Goal: Register for event/course

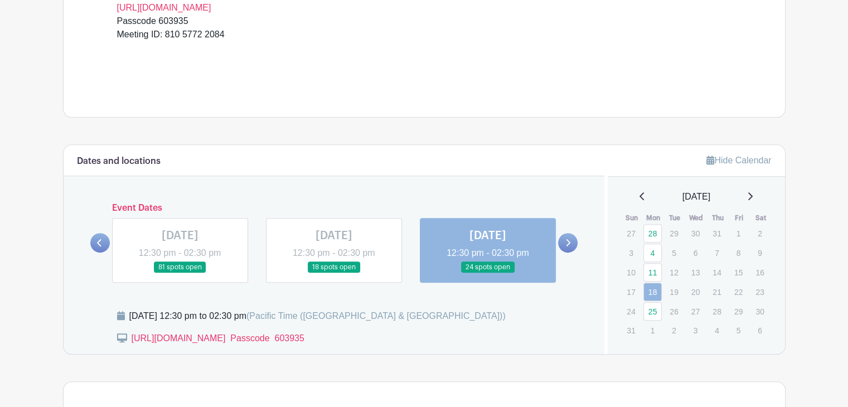
scroll to position [390, 0]
click at [565, 239] on icon at bounding box center [567, 241] width 5 height 8
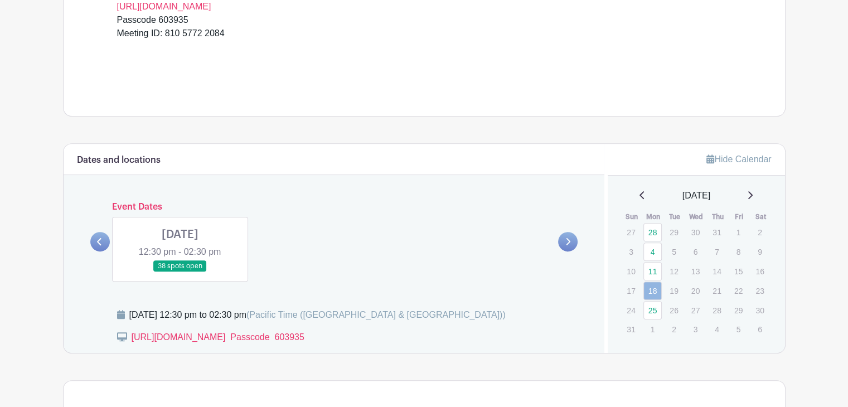
click at [180, 272] on link at bounding box center [180, 272] width 0 height 0
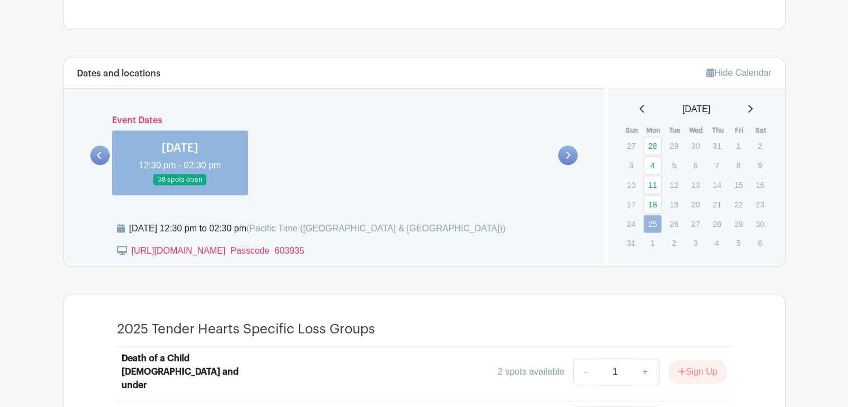
scroll to position [502, 0]
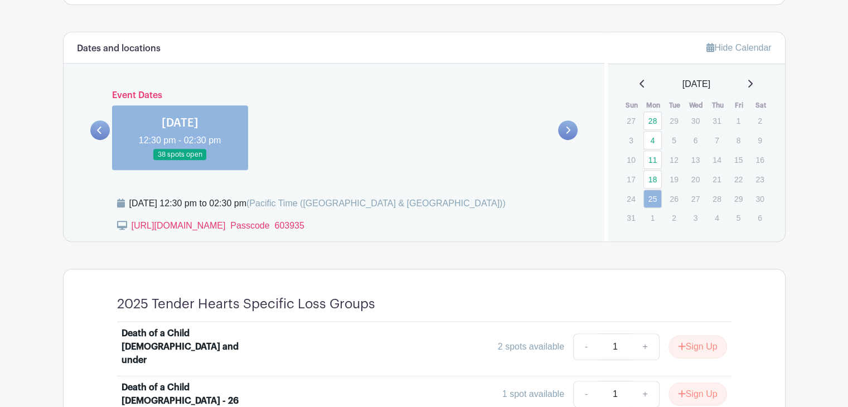
click at [180, 161] on link at bounding box center [180, 161] width 0 height 0
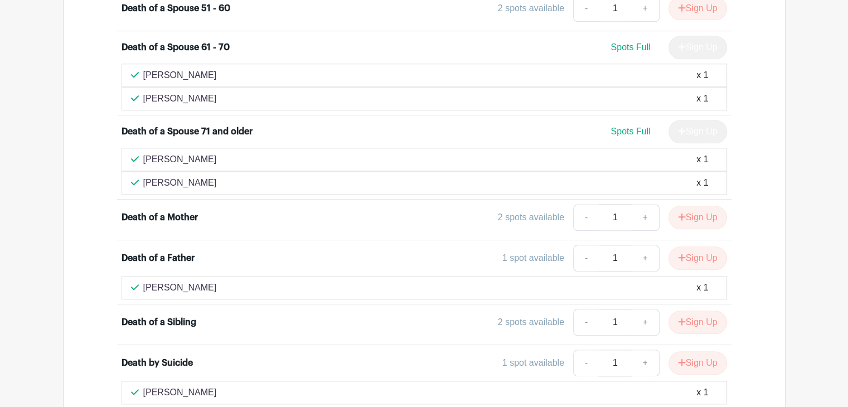
scroll to position [1282, 0]
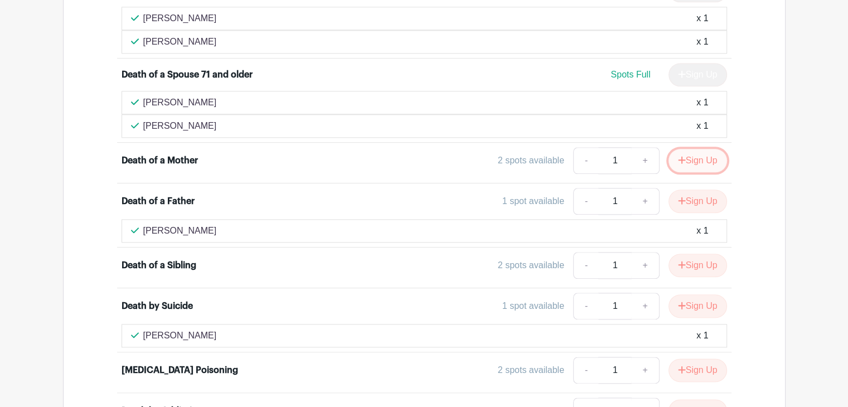
click at [700, 149] on button "Sign Up" at bounding box center [697, 160] width 59 height 23
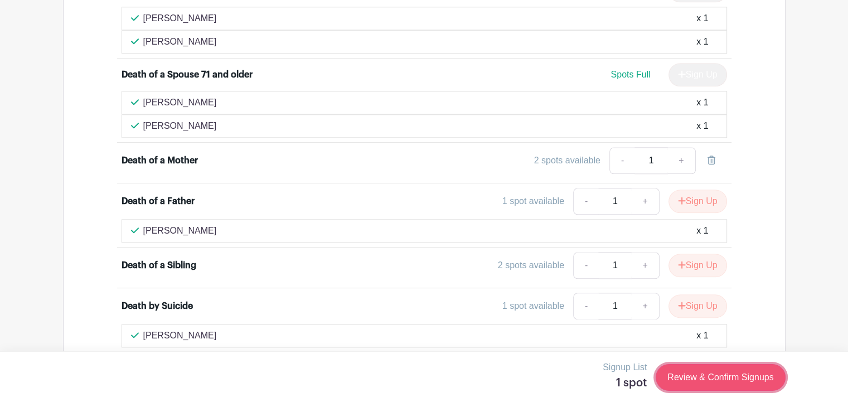
click at [706, 380] on link "Review & Confirm Signups" at bounding box center [720, 377] width 129 height 27
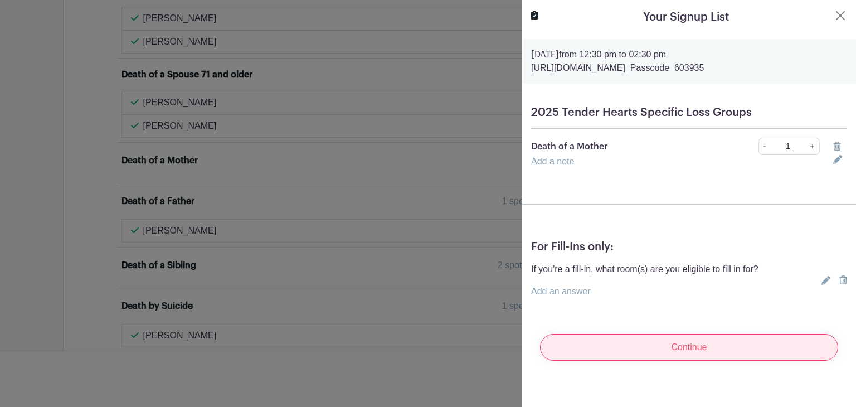
click at [680, 347] on input "Continue" at bounding box center [689, 347] width 298 height 27
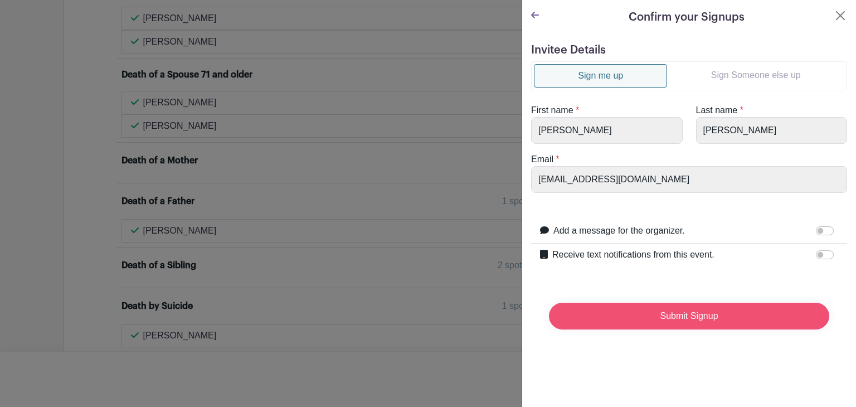
click at [691, 312] on input "Submit Signup" at bounding box center [689, 316] width 280 height 27
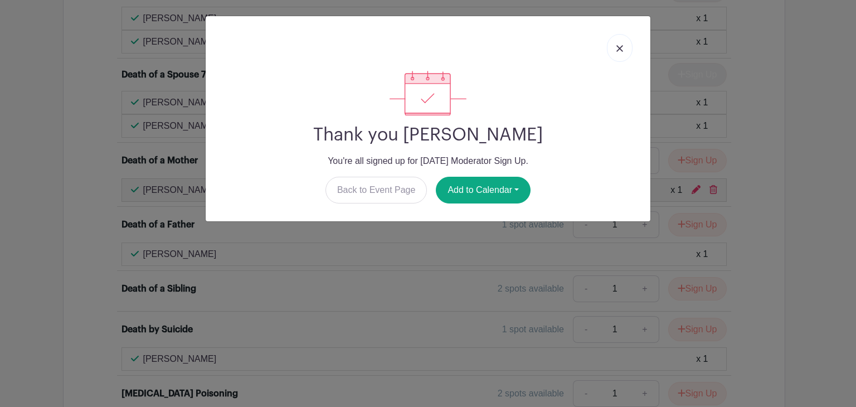
click at [620, 50] on img at bounding box center [620, 48] width 7 height 7
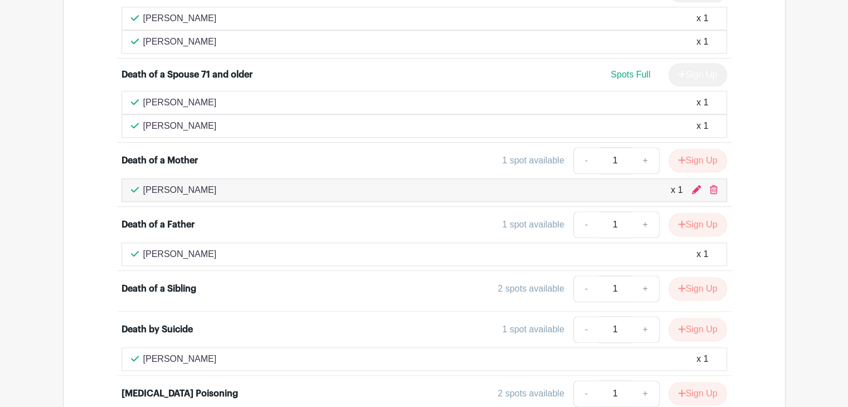
click at [12, 32] on main "Groups All Groups [PERSON_NAME]'s Events My Signups Event Invites My account Lo…" at bounding box center [424, 99] width 848 height 2762
click at [13, 170] on main "Groups All Groups [PERSON_NAME]'s Events My Signups Event Invites My account Lo…" at bounding box center [424, 99] width 848 height 2762
